Goal: Transaction & Acquisition: Purchase product/service

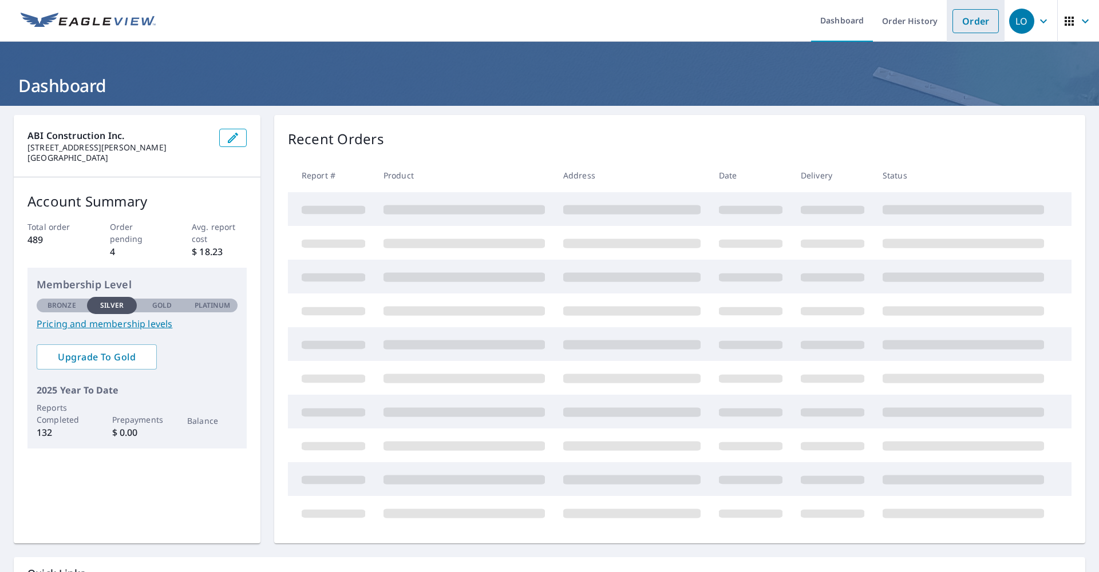
click at [980, 25] on link "Order" at bounding box center [975, 21] width 46 height 24
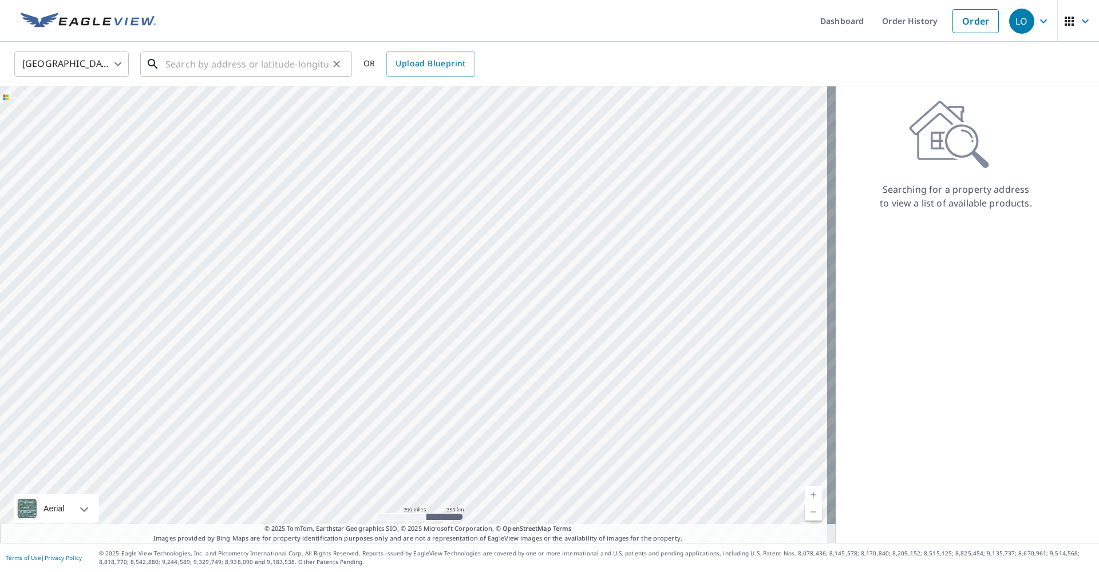
click at [262, 66] on input "text" at bounding box center [246, 64] width 163 height 32
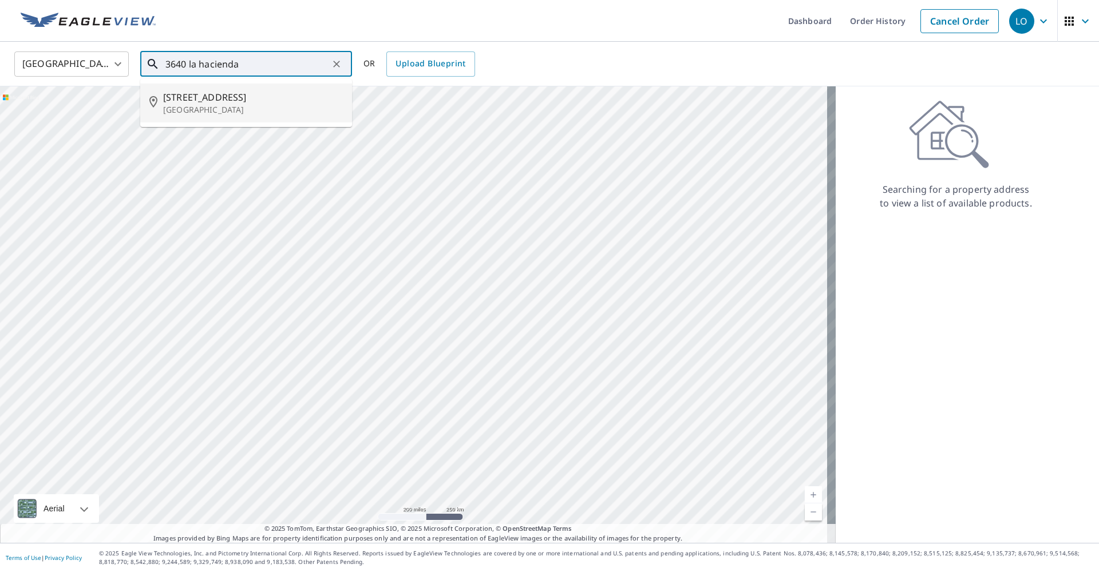
click at [213, 100] on span "[STREET_ADDRESS]" at bounding box center [253, 97] width 180 height 14
type input "[STREET_ADDRESS]"
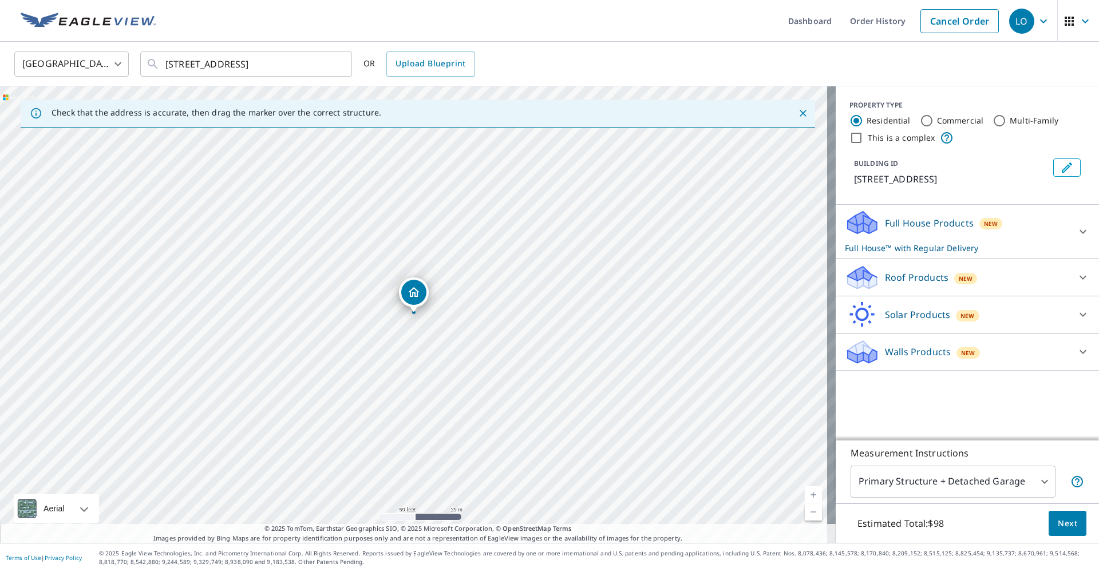
click at [933, 291] on div "Roof Products New" at bounding box center [957, 277] width 224 height 27
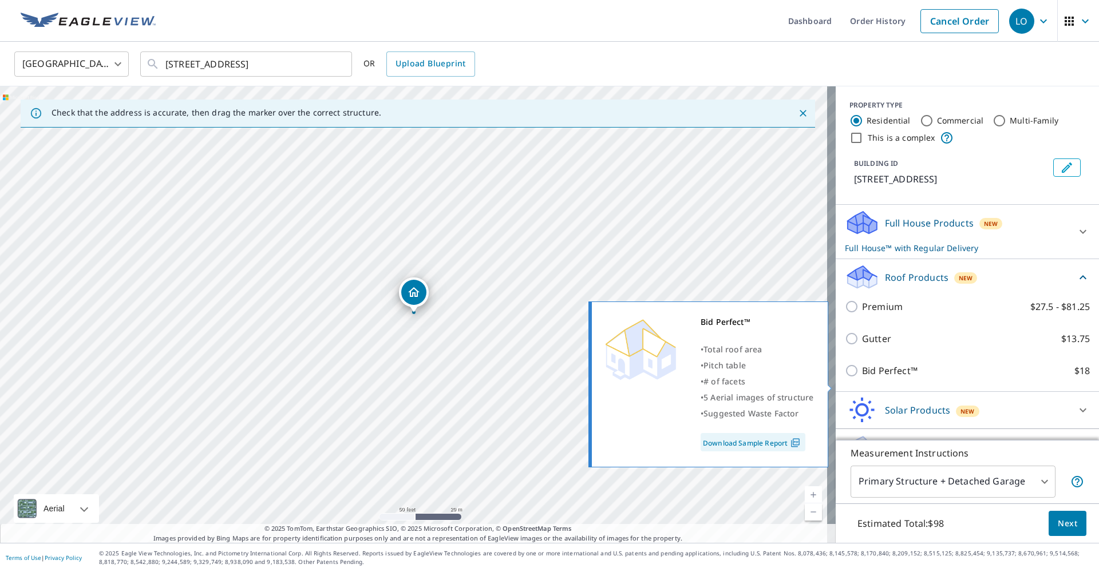
click at [849, 378] on input "Bid Perfect™ $18" at bounding box center [853, 371] width 17 height 14
checkbox input "true"
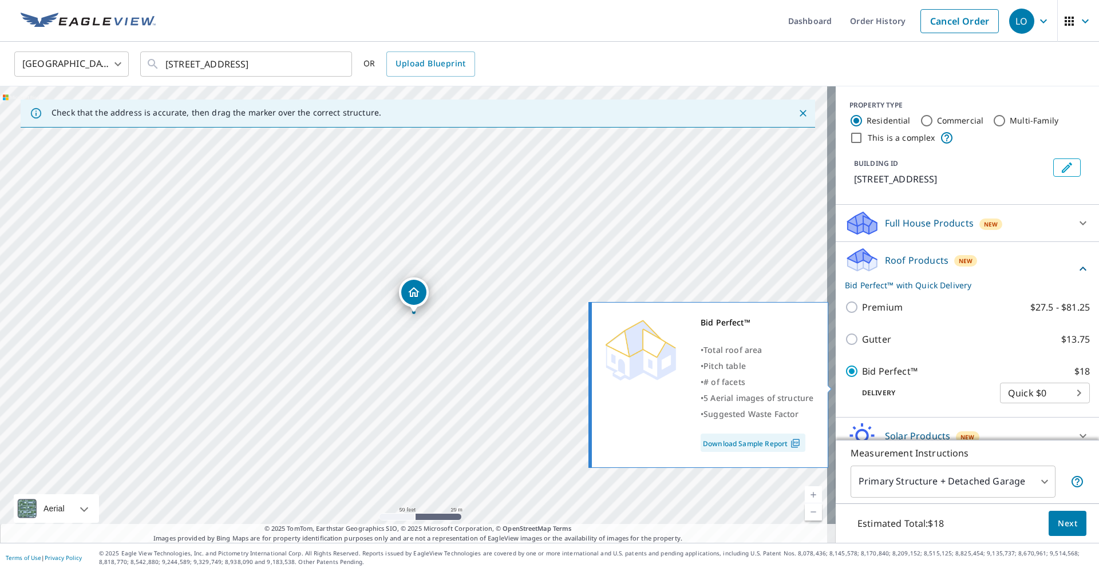
checkbox input "false"
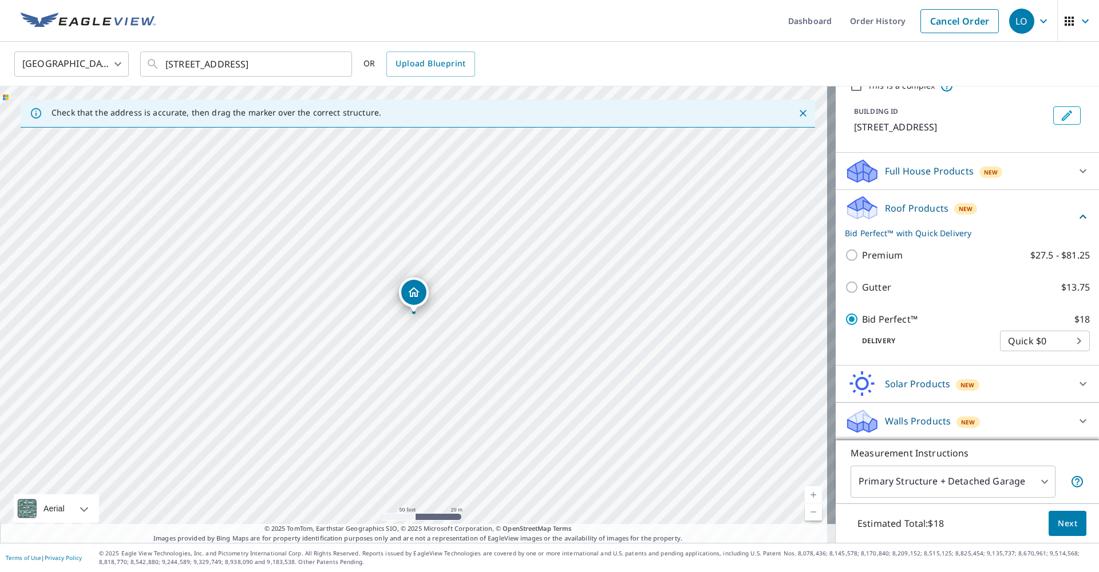
click at [1060, 527] on span "Next" at bounding box center [1067, 524] width 19 height 14
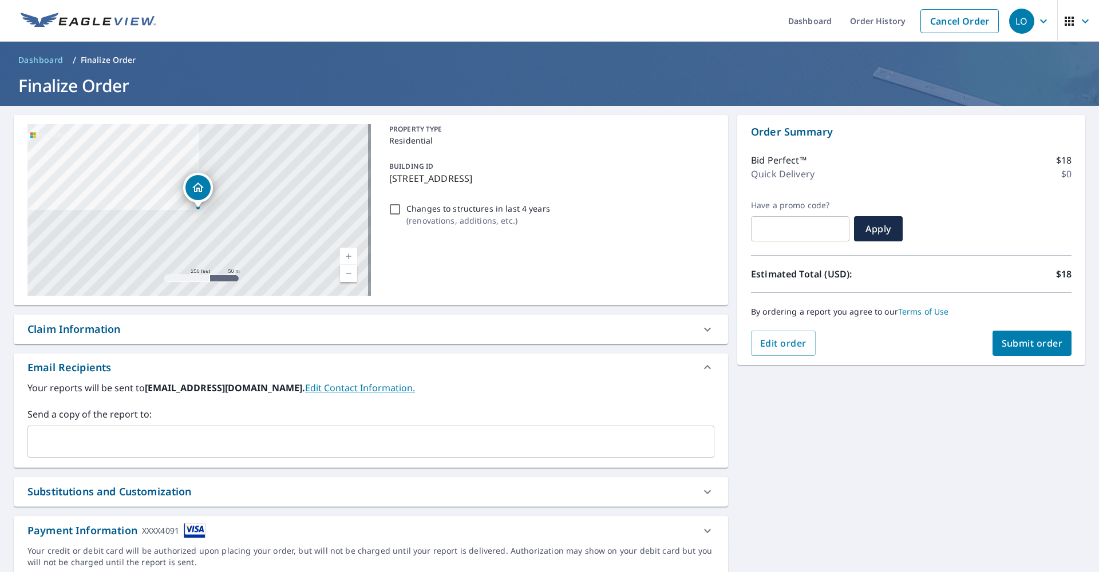
click at [164, 439] on input "text" at bounding box center [362, 442] width 659 height 22
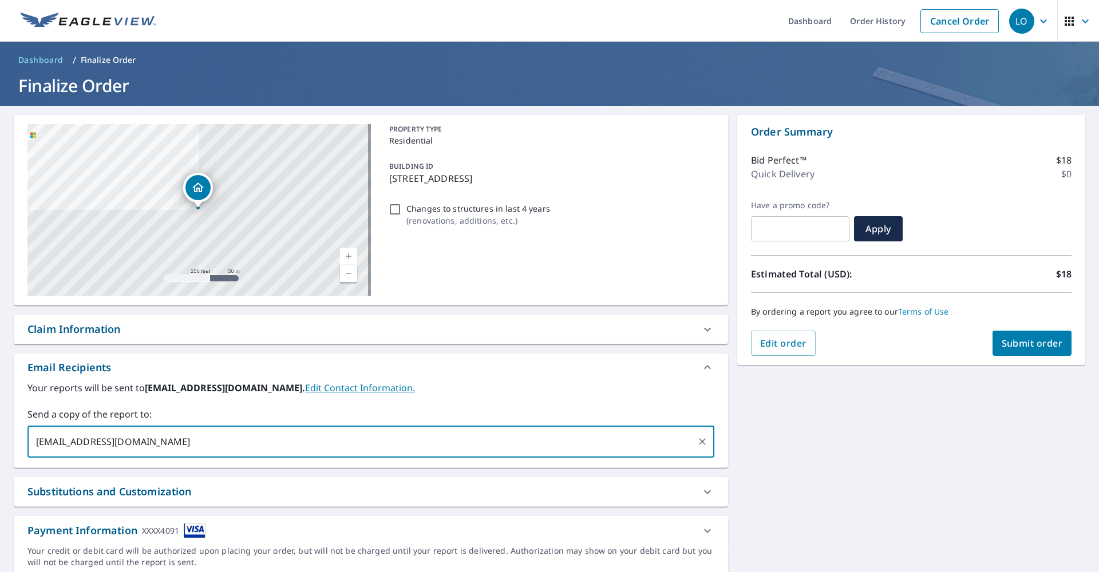
type input "[EMAIL_ADDRESS][DOMAIN_NAME]"
click at [1006, 344] on span "Submit order" at bounding box center [1031, 343] width 61 height 13
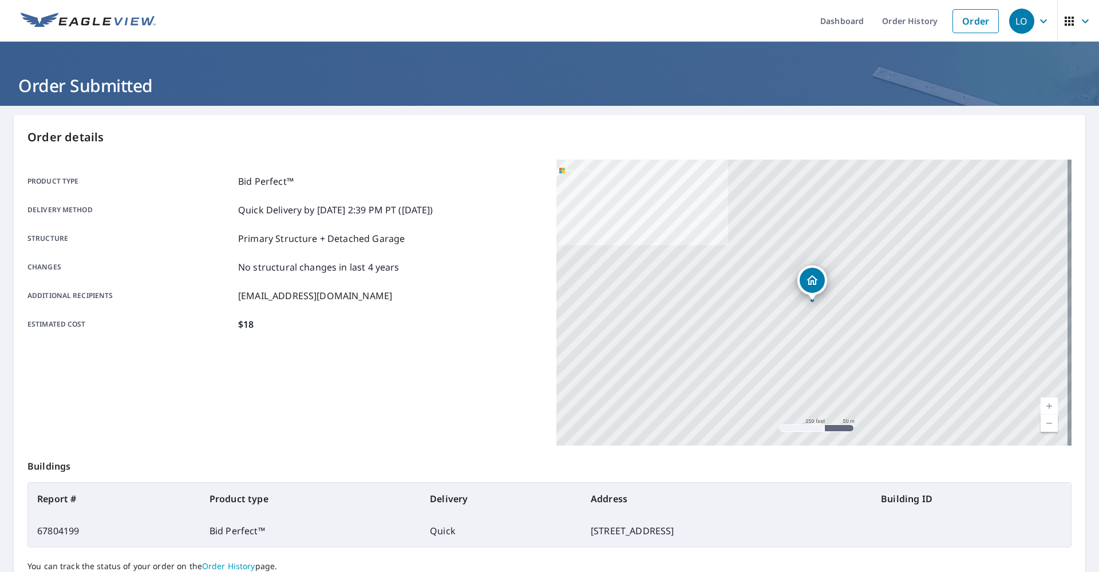
scroll to position [101, 0]
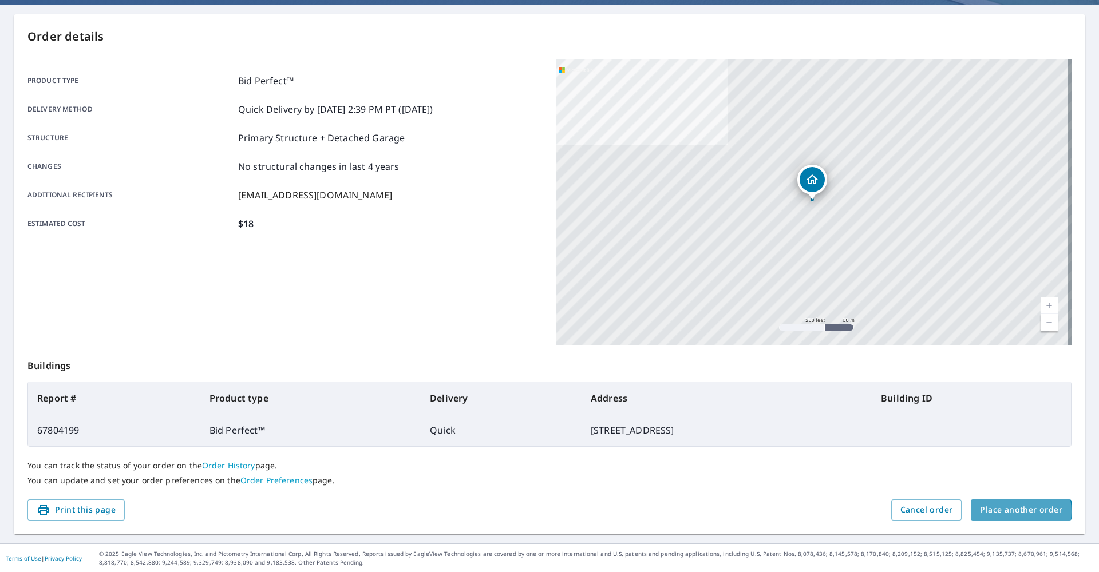
click at [1002, 512] on span "Place another order" at bounding box center [1021, 510] width 82 height 14
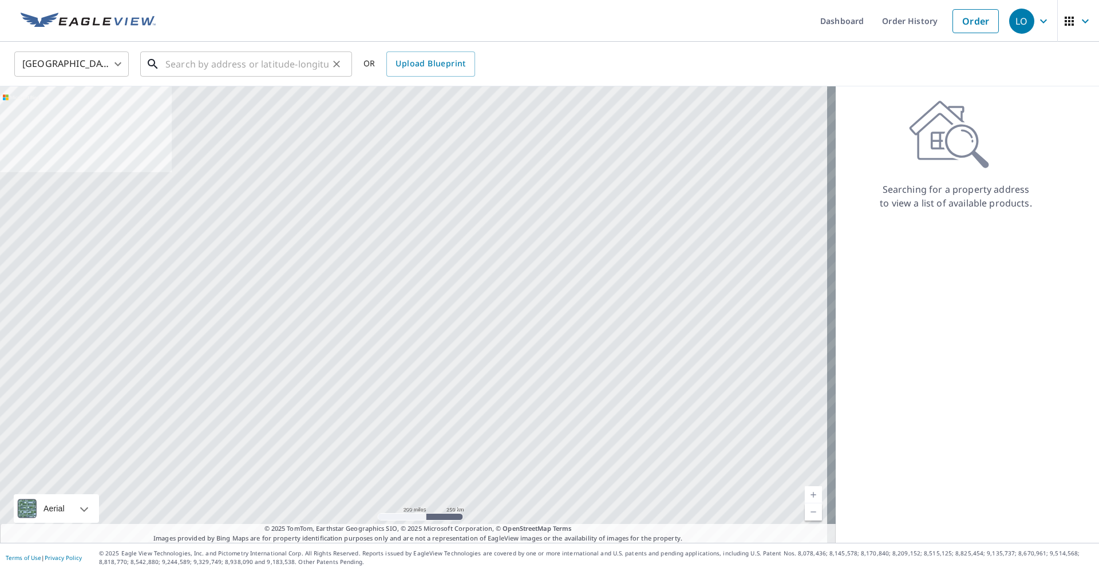
click at [260, 67] on input "text" at bounding box center [246, 64] width 163 height 32
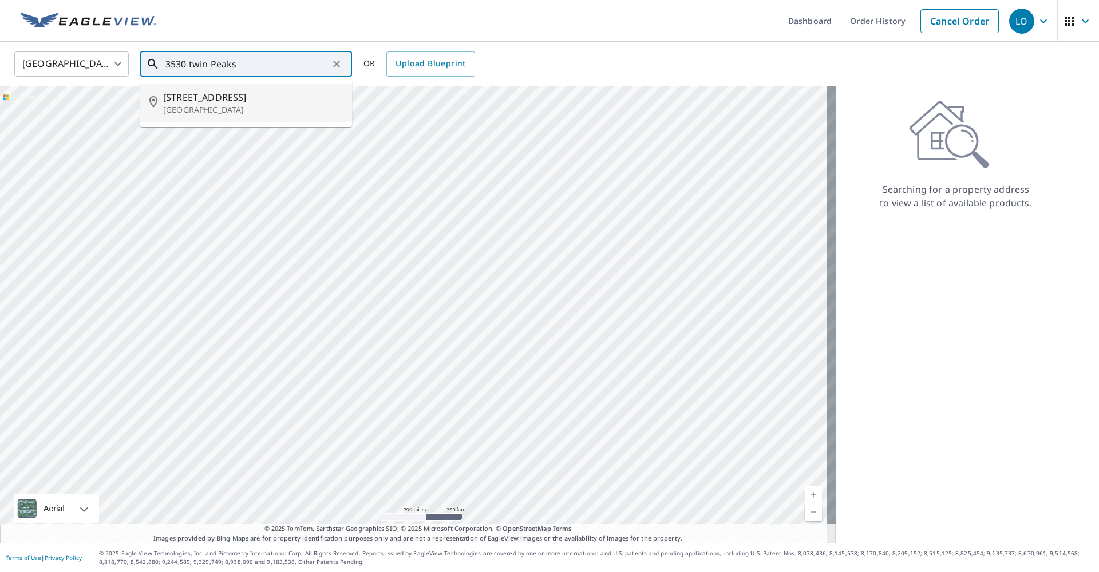
click at [236, 100] on span "[STREET_ADDRESS]" at bounding box center [253, 97] width 180 height 14
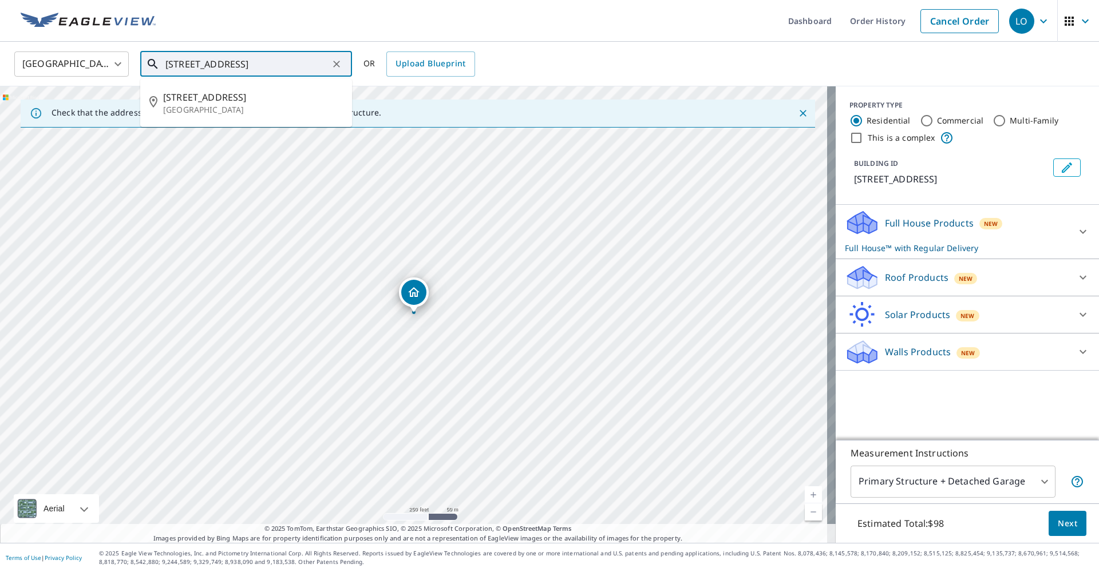
drag, startPoint x: 250, startPoint y: 63, endPoint x: 240, endPoint y: 65, distance: 9.9
click at [240, 65] on input "[STREET_ADDRESS]" at bounding box center [246, 64] width 163 height 32
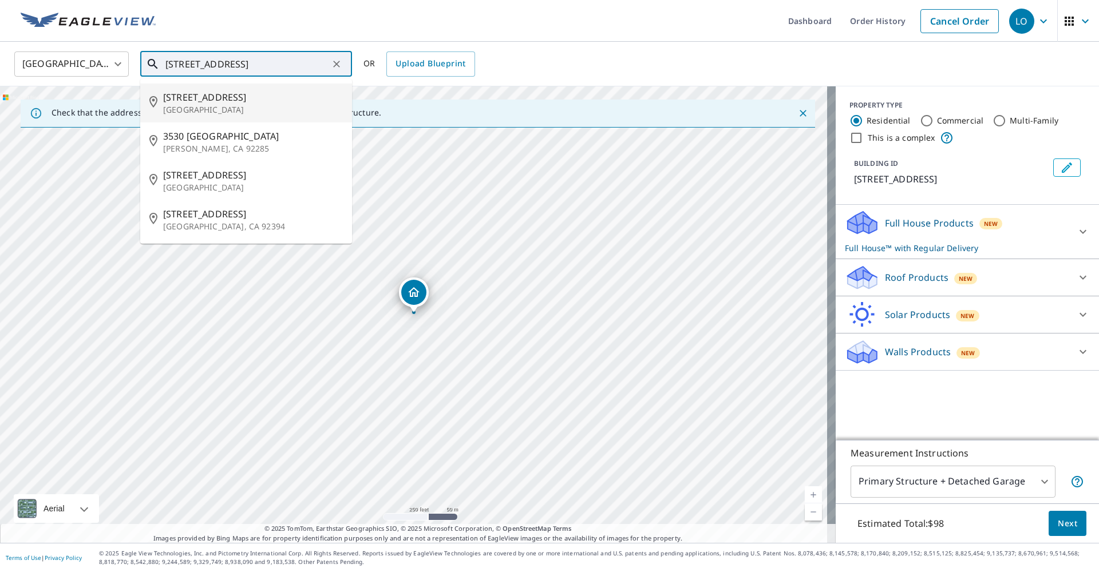
click at [199, 106] on p "[GEOGRAPHIC_DATA]" at bounding box center [253, 109] width 180 height 11
type input "[STREET_ADDRESS]"
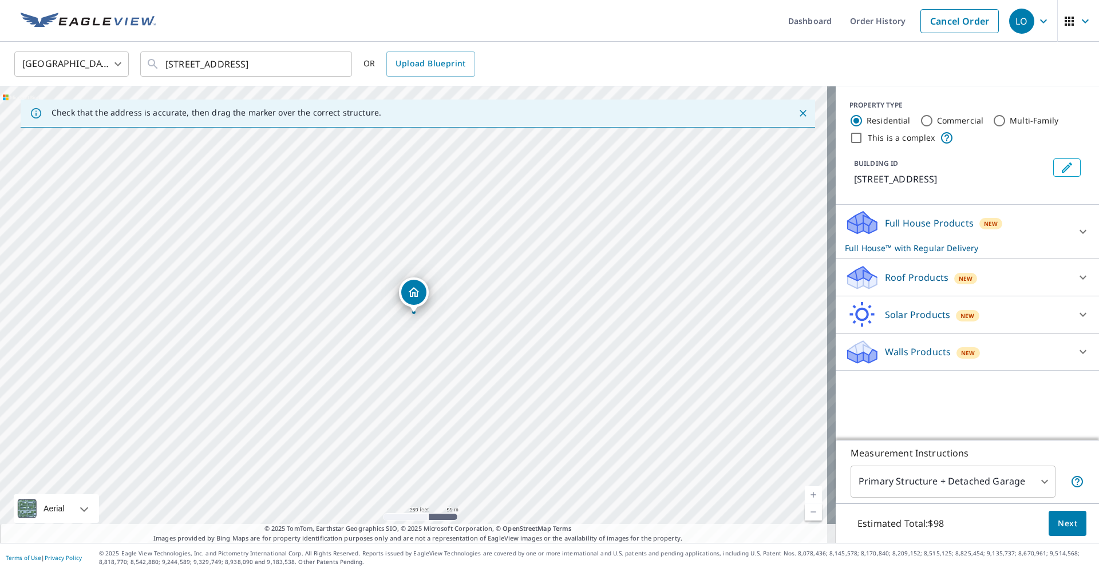
click at [1007, 291] on div "Roof Products New" at bounding box center [957, 277] width 224 height 27
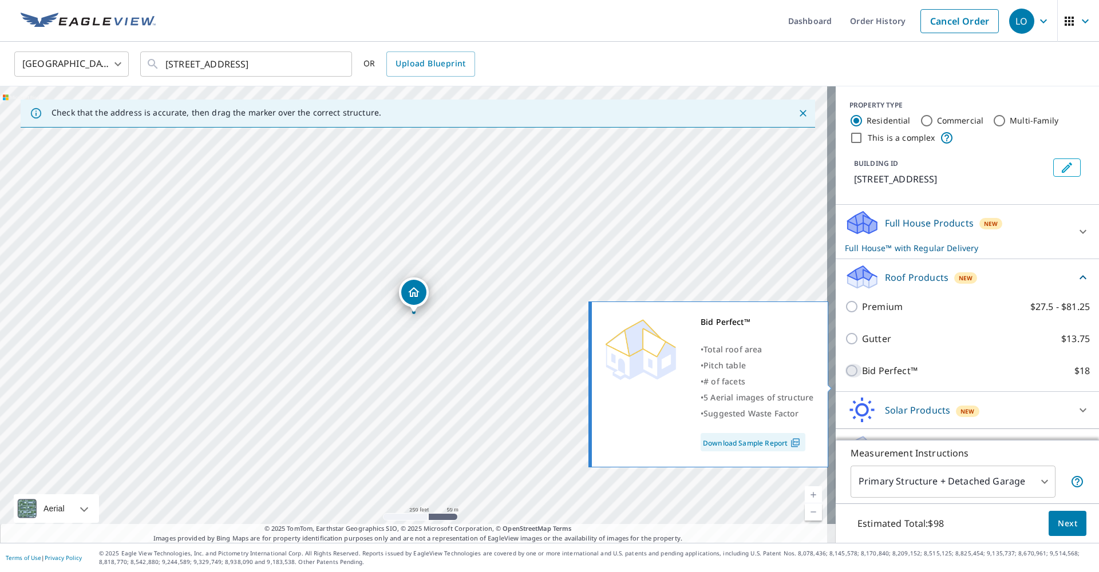
click at [845, 378] on input "Bid Perfect™ $18" at bounding box center [853, 371] width 17 height 14
checkbox input "true"
checkbox input "false"
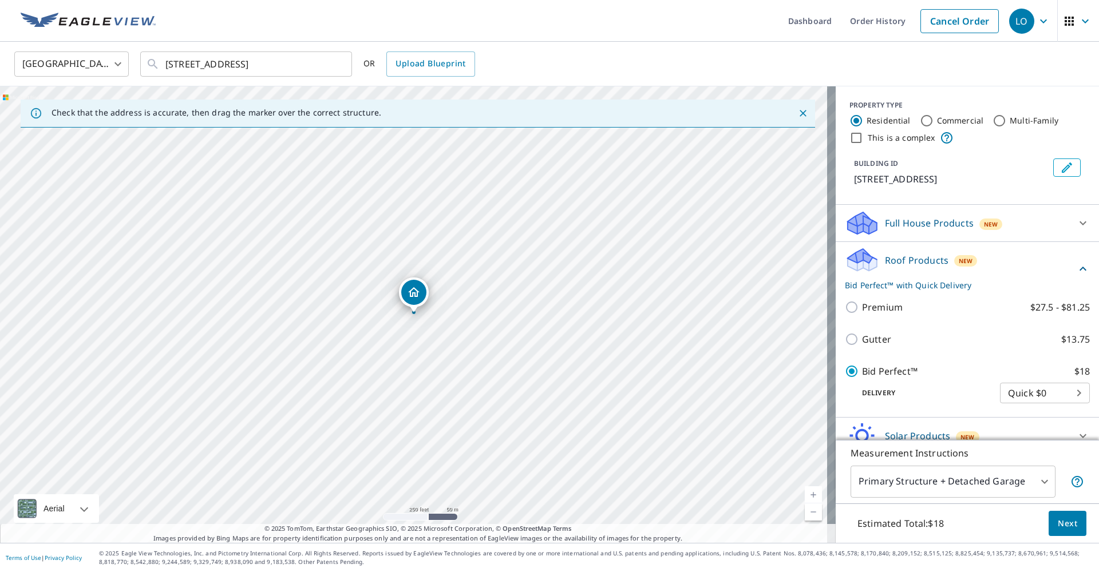
scroll to position [66, 0]
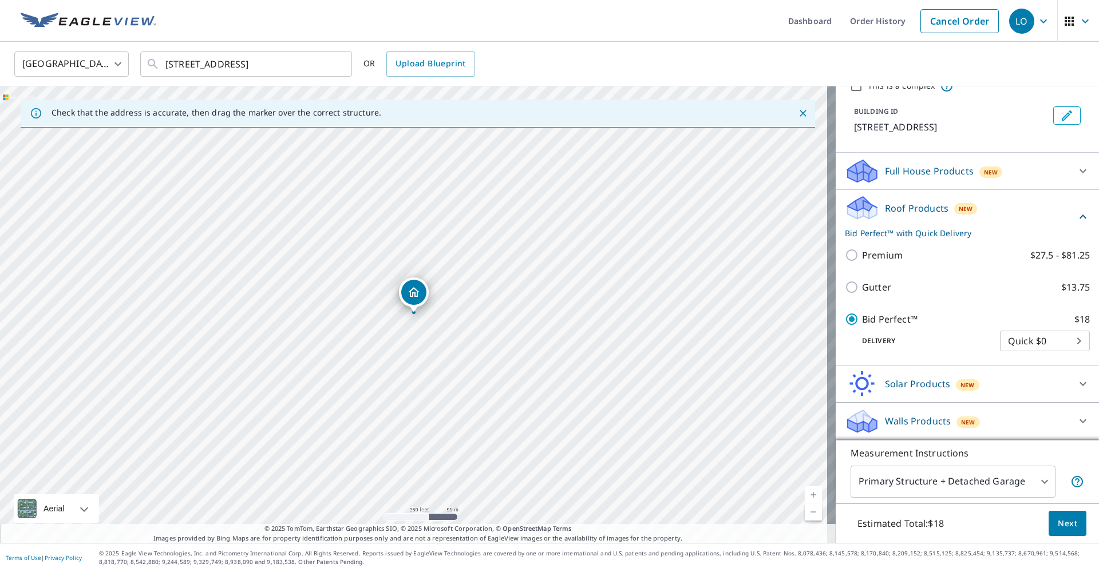
click at [1058, 520] on span "Next" at bounding box center [1067, 524] width 19 height 14
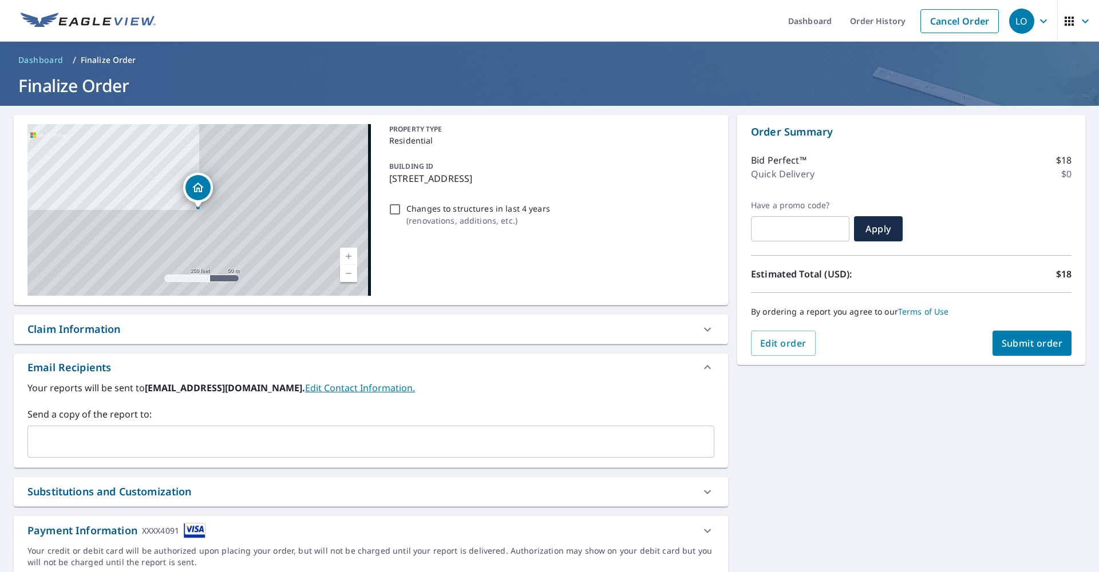
click at [207, 445] on input "text" at bounding box center [362, 442] width 659 height 22
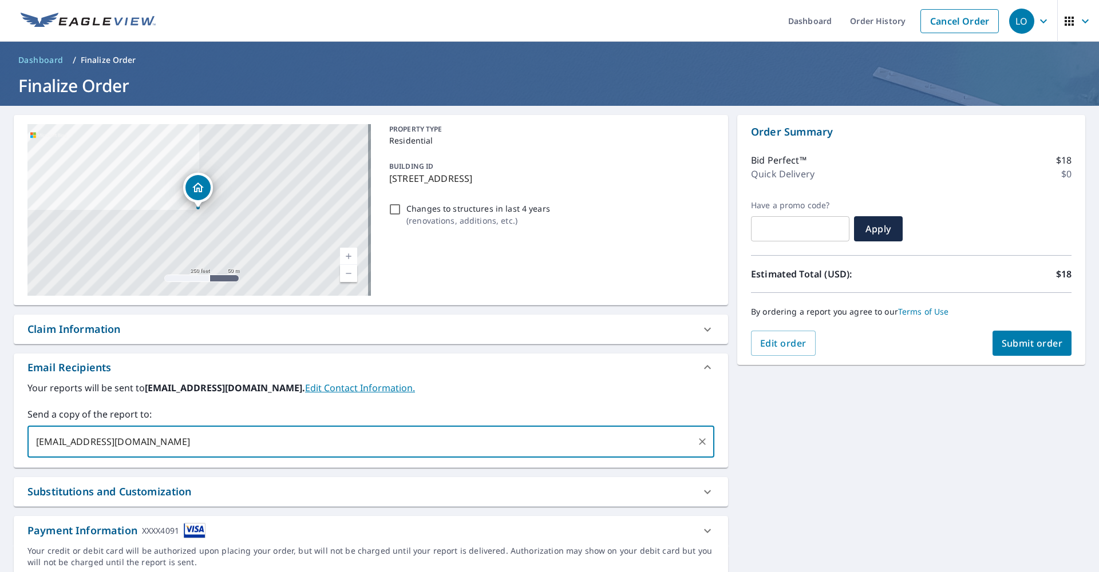
type input "[EMAIL_ADDRESS][DOMAIN_NAME]"
click at [1014, 347] on span "Submit order" at bounding box center [1031, 343] width 61 height 13
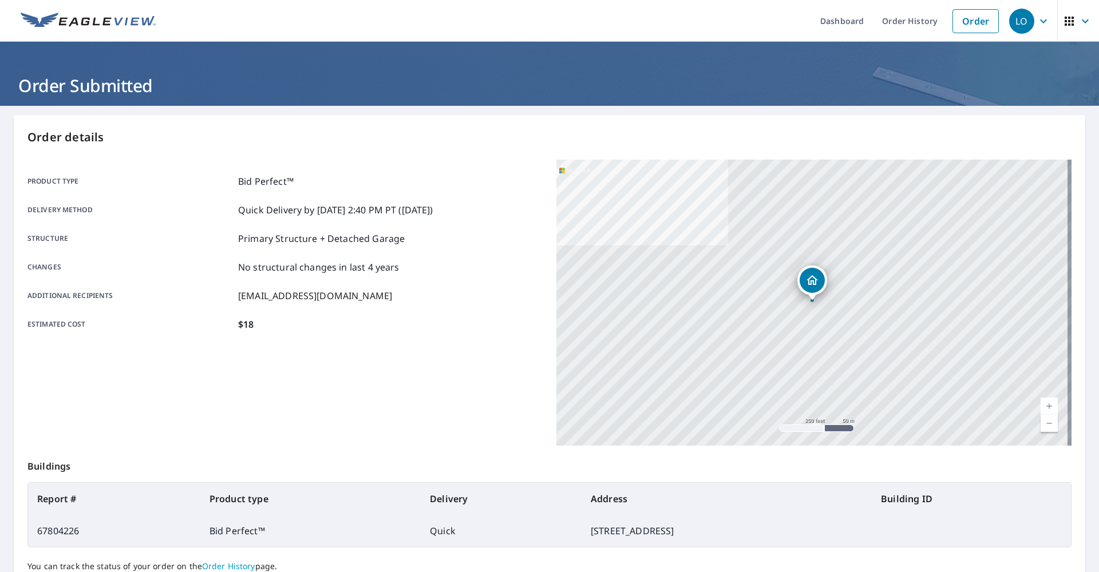
click at [603, 20] on ul "Dashboard Order History Order" at bounding box center [584, 21] width 842 height 42
click at [972, 22] on link "Order" at bounding box center [975, 21] width 46 height 24
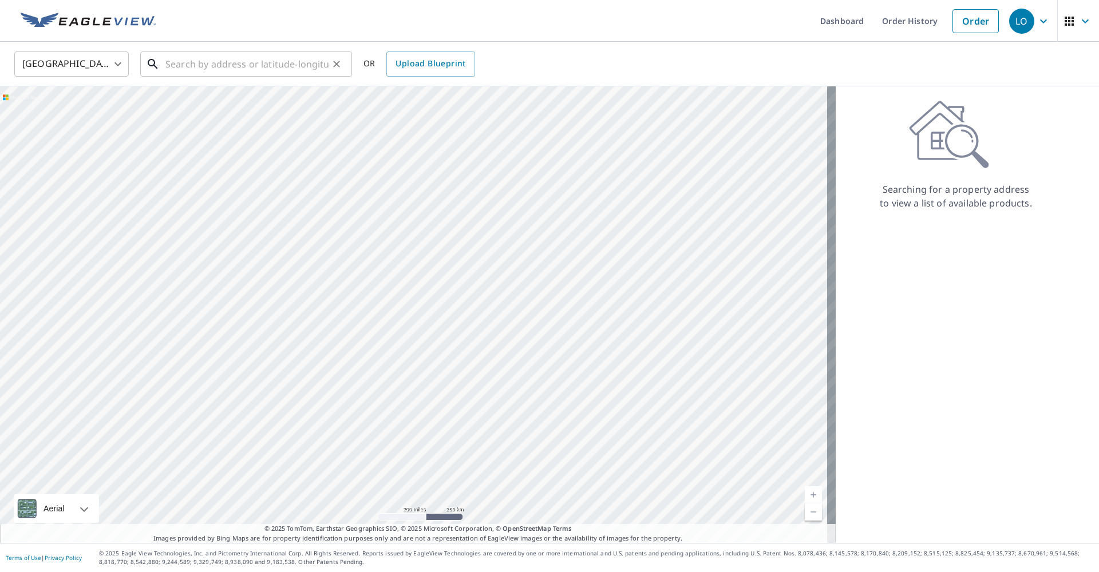
click at [223, 60] on input "text" at bounding box center [246, 64] width 163 height 32
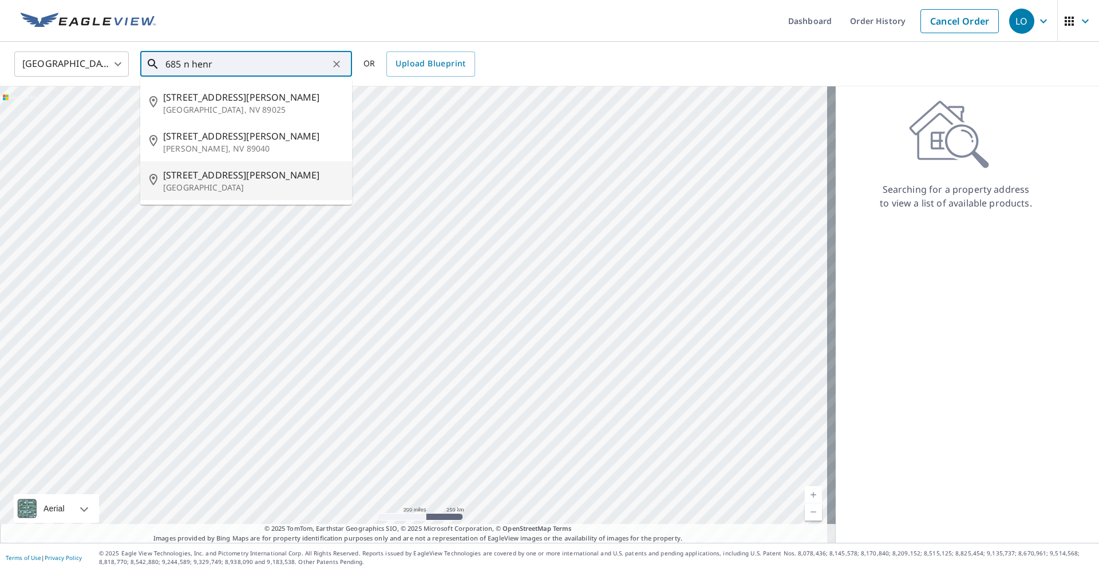
click at [196, 182] on p "[GEOGRAPHIC_DATA]" at bounding box center [253, 187] width 180 height 11
type input "[STREET_ADDRESS][PERSON_NAME]"
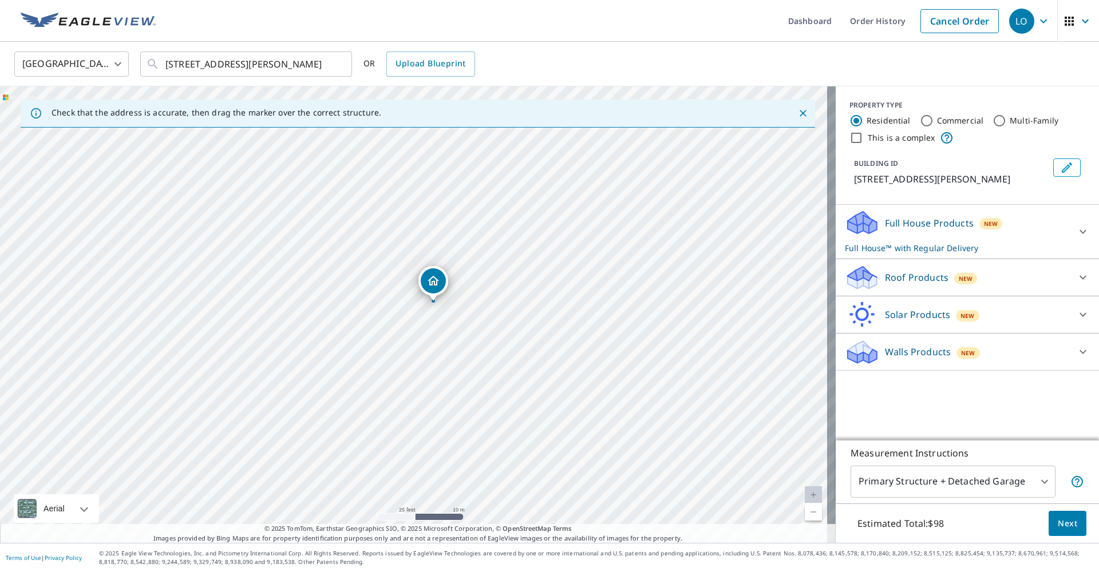
click at [912, 279] on p "Roof Products" at bounding box center [917, 278] width 64 height 14
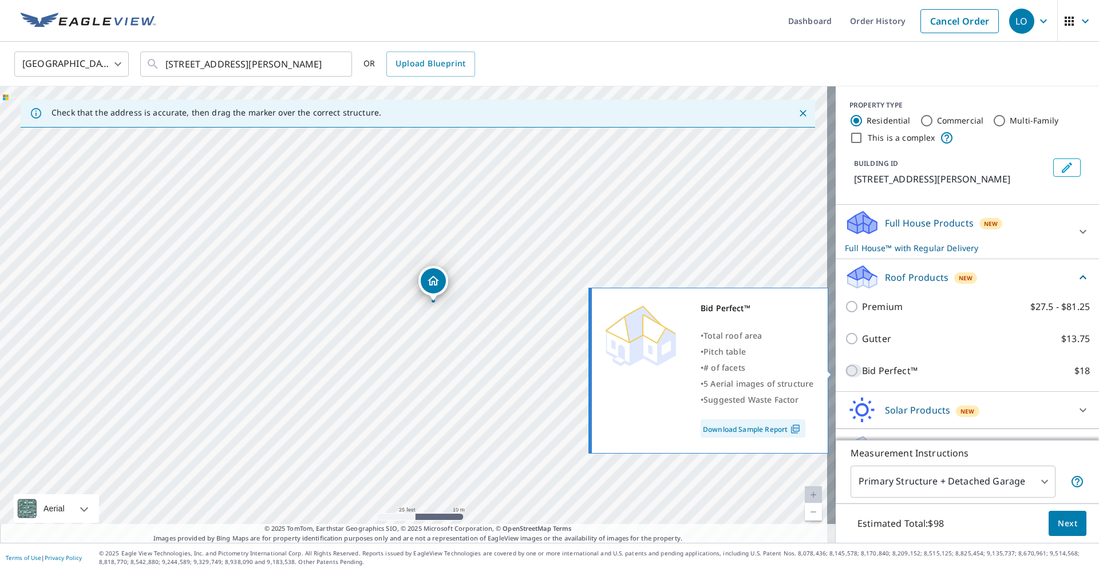
click at [845, 369] on input "Bid Perfect™ $18" at bounding box center [853, 371] width 17 height 14
checkbox input "true"
checkbox input "false"
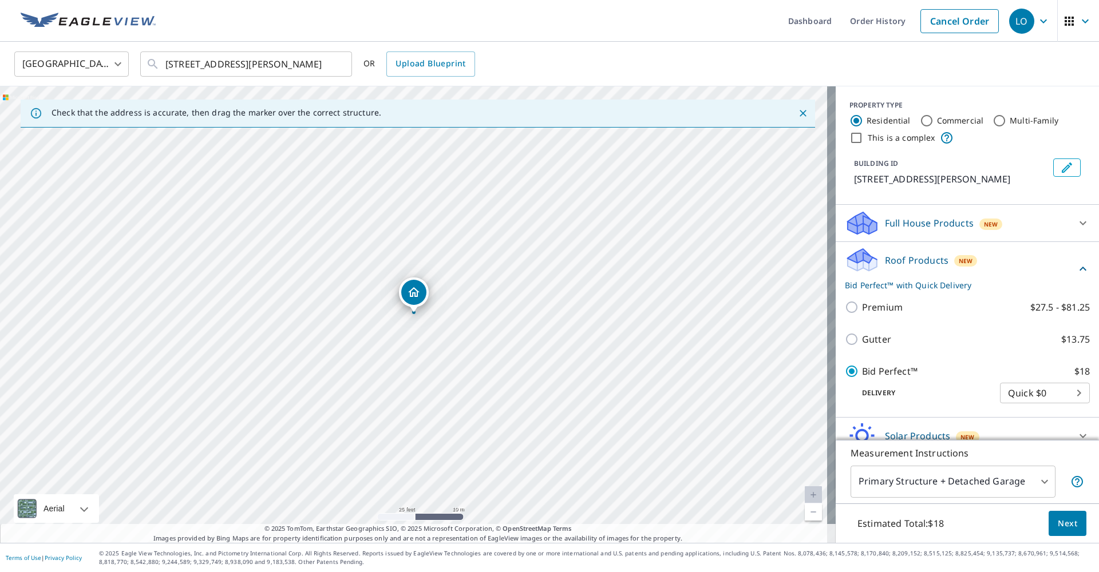
click at [1058, 518] on span "Next" at bounding box center [1067, 524] width 19 height 14
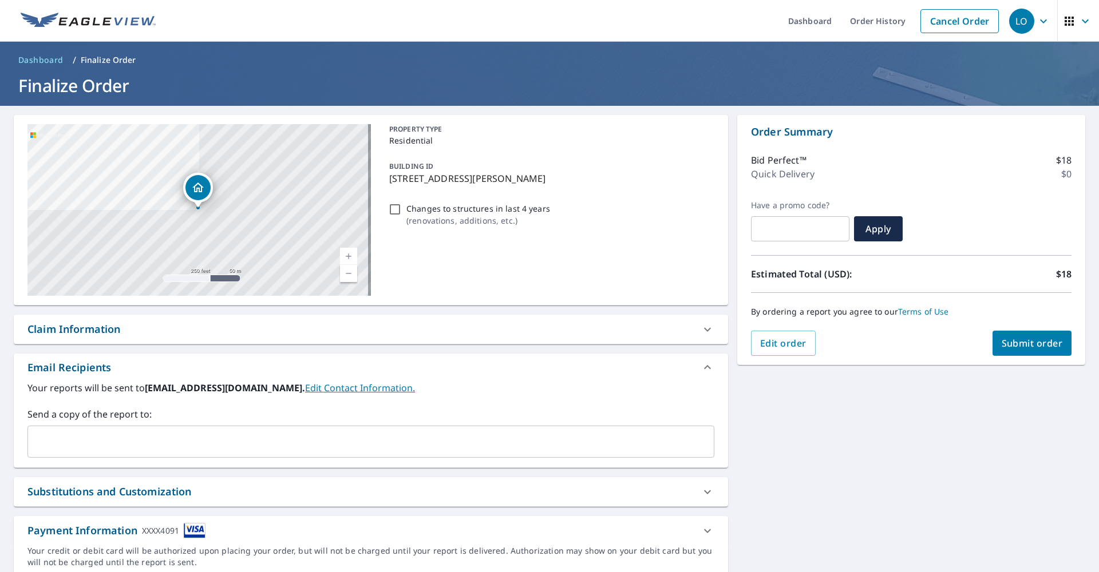
click at [186, 438] on input "text" at bounding box center [362, 442] width 659 height 22
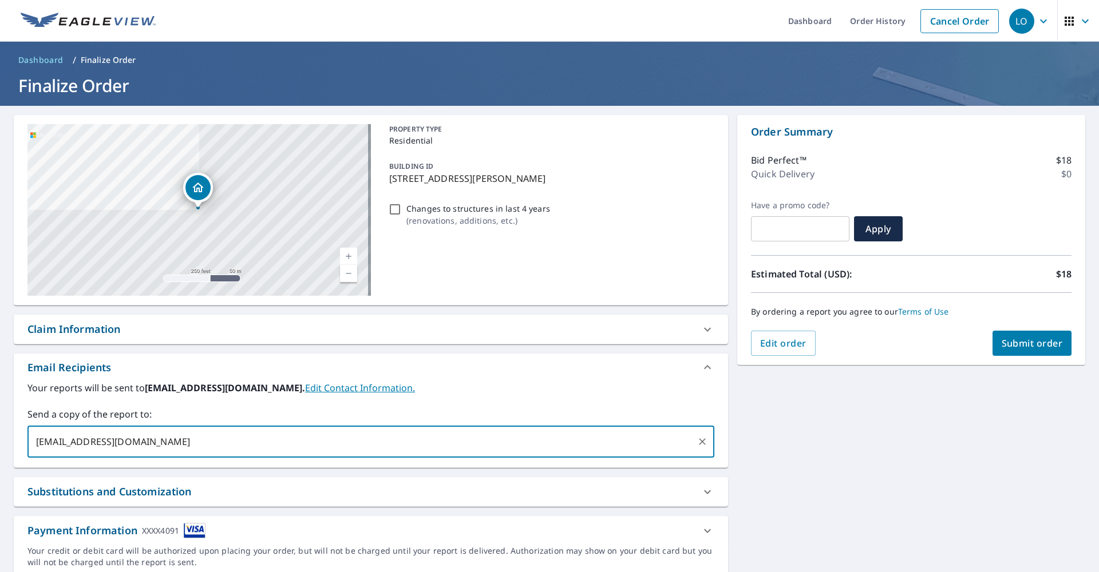
click at [122, 442] on input "[EMAIL_ADDRESS][DOMAIN_NAME]" at bounding box center [362, 442] width 659 height 22
type input "[EMAIL_ADDRESS][DOMAIN_NAME]"
click at [1019, 346] on span "Submit order" at bounding box center [1031, 343] width 61 height 13
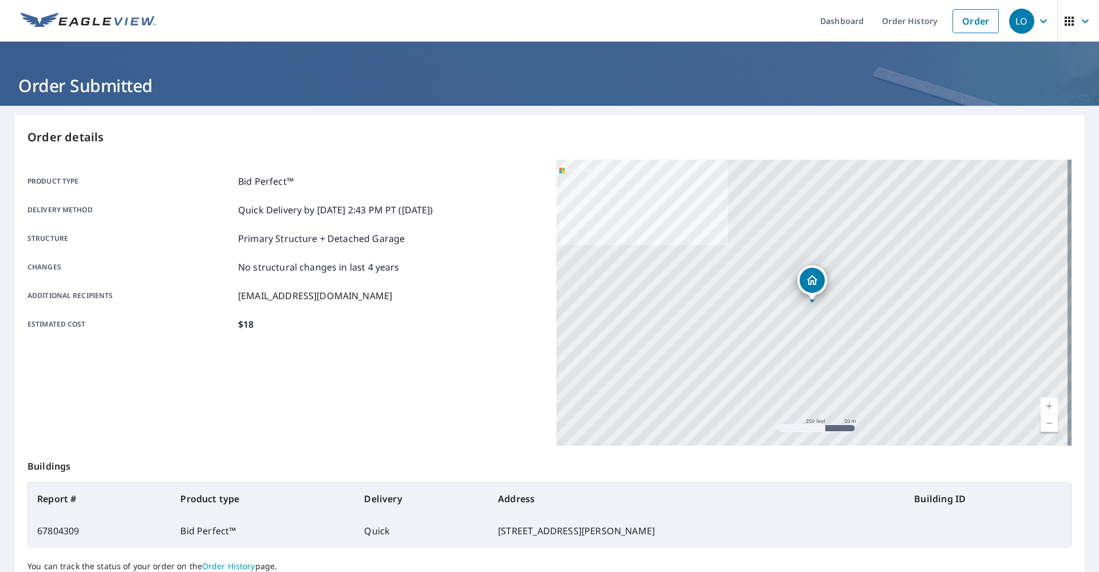
scroll to position [101, 0]
